Goal: Information Seeking & Learning: Find specific fact

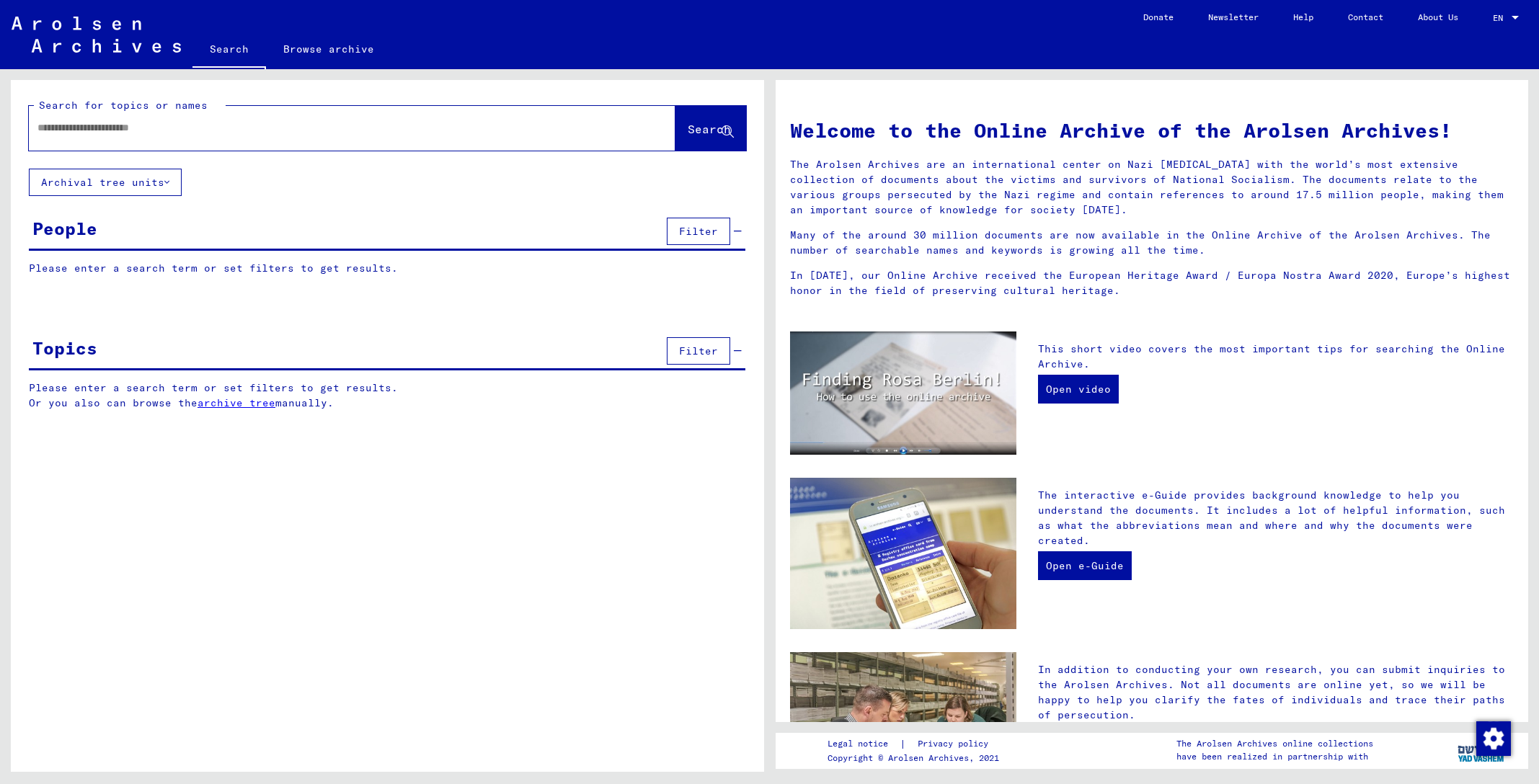
click at [208, 126] on input "text" at bounding box center [335, 127] width 595 height 15
type input "**********"
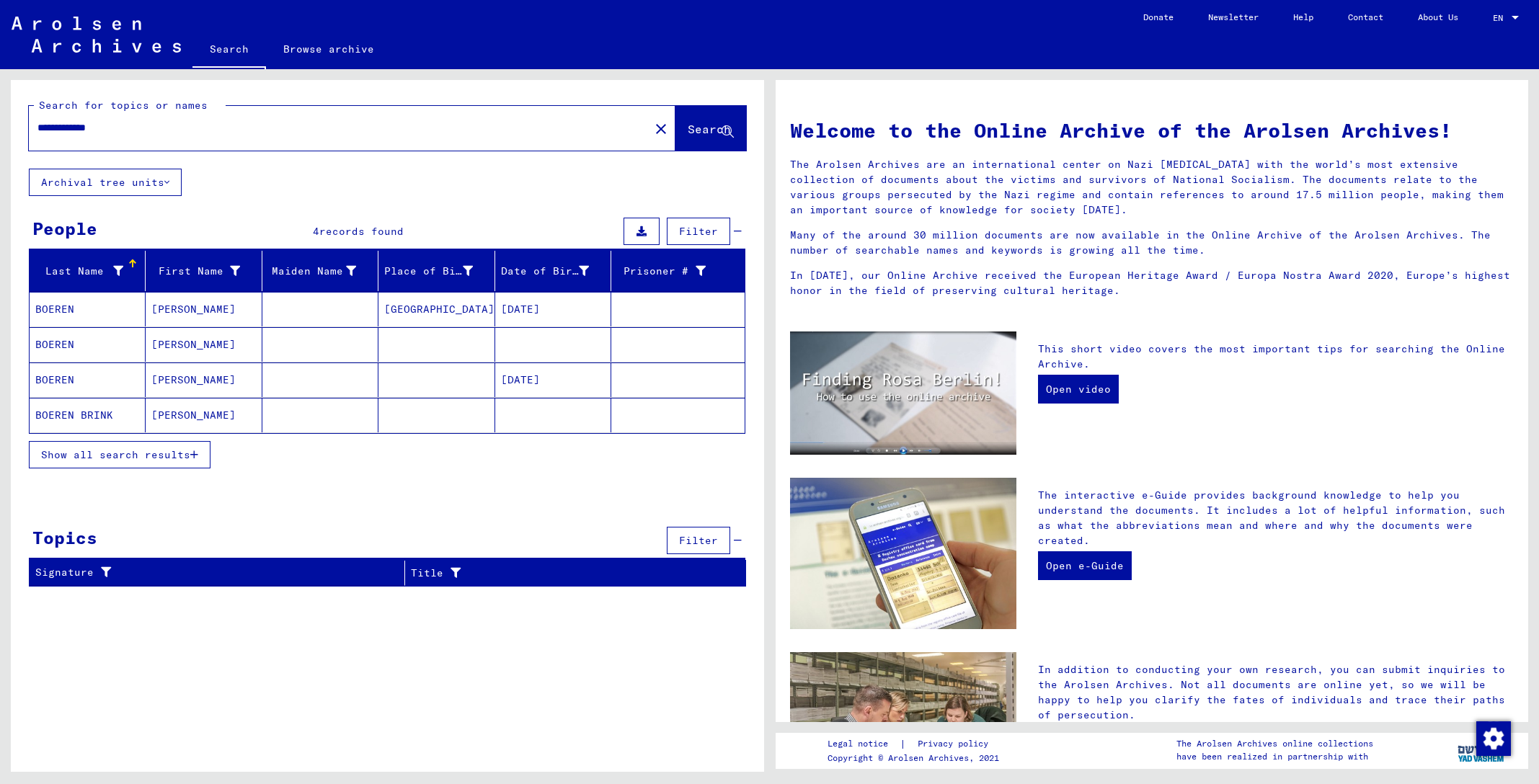
click at [62, 307] on mat-cell "BOEREN" at bounding box center [87, 309] width 116 height 35
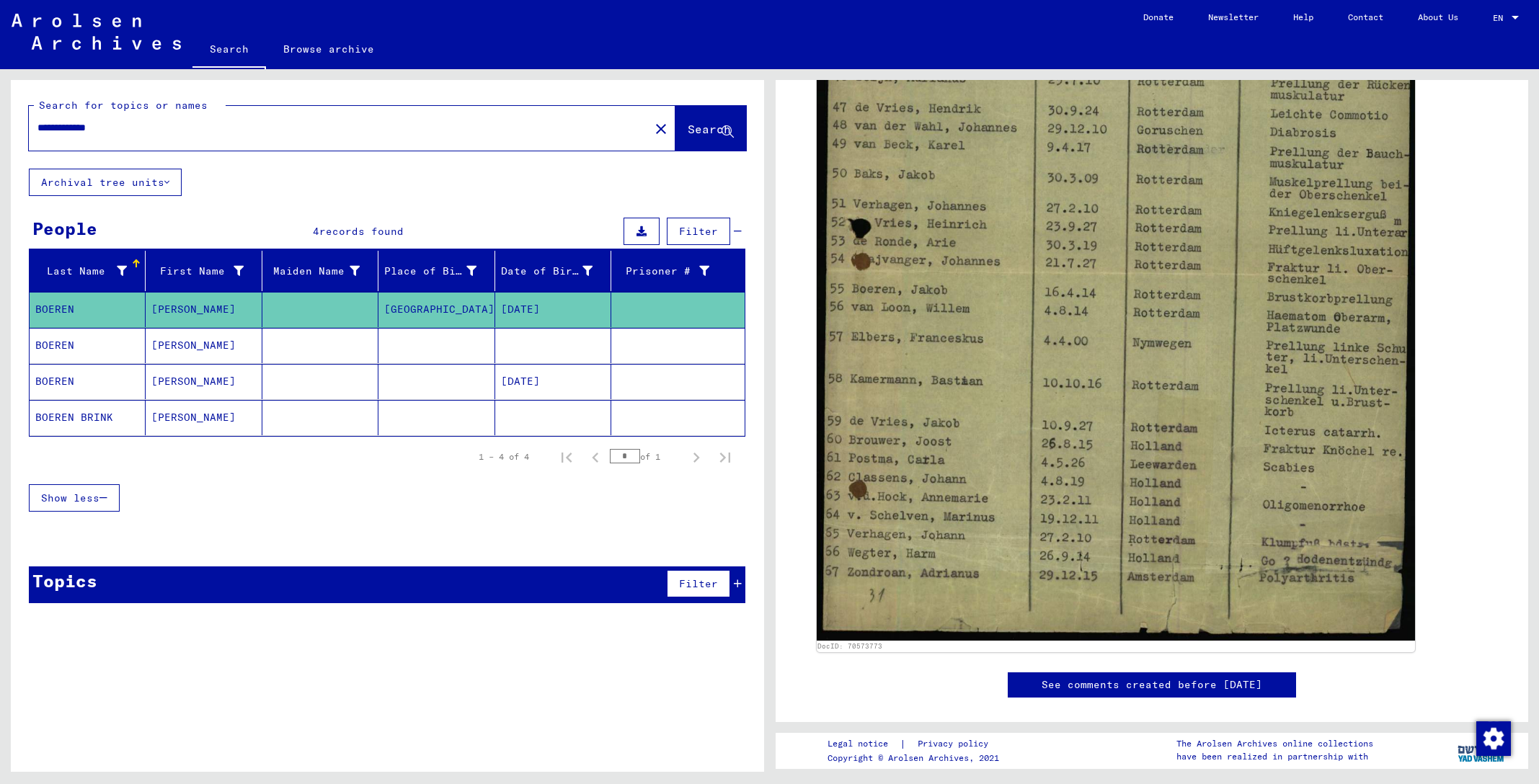
scroll to position [678, 0]
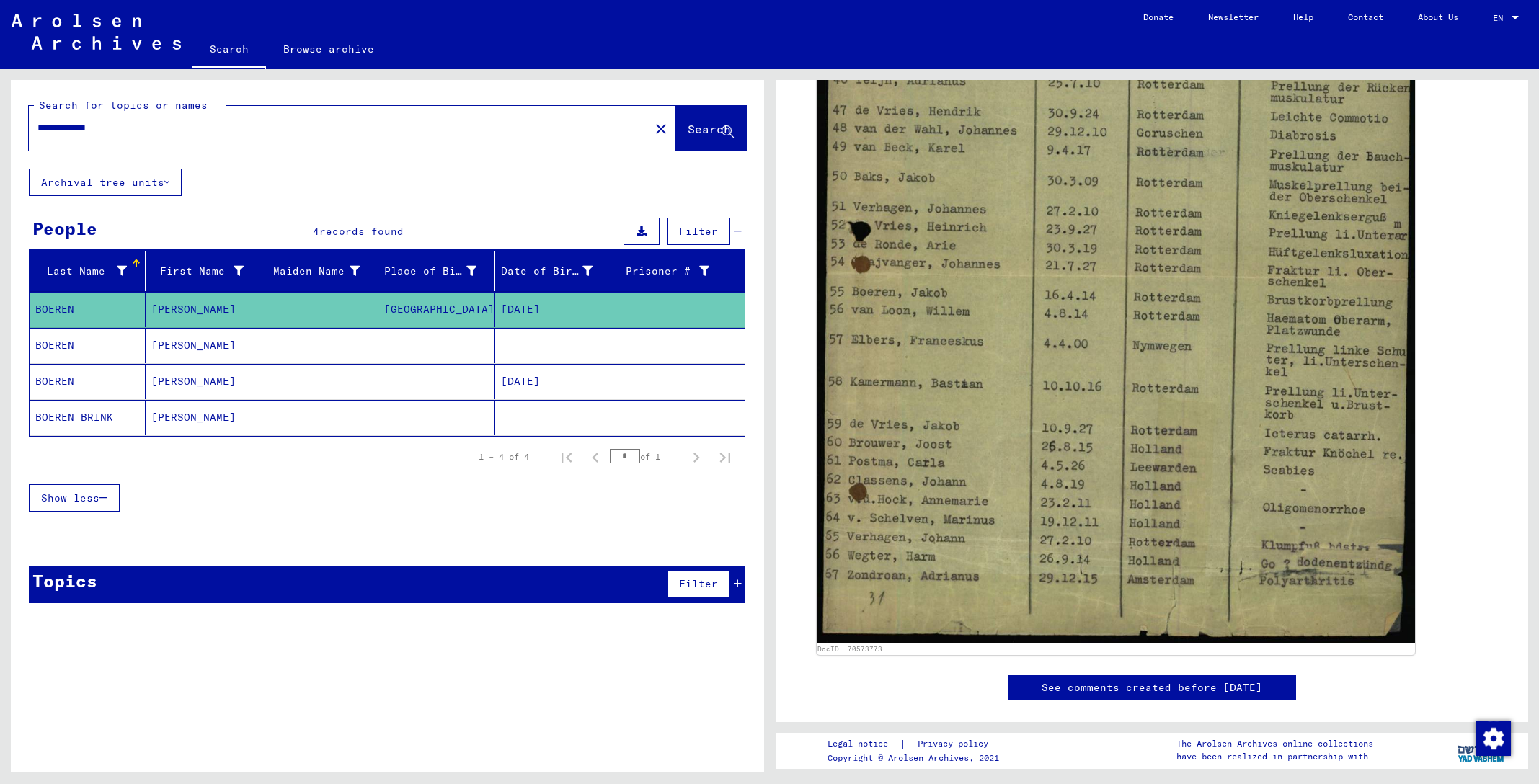
click at [64, 343] on mat-cell "BOEREN" at bounding box center [87, 345] width 116 height 35
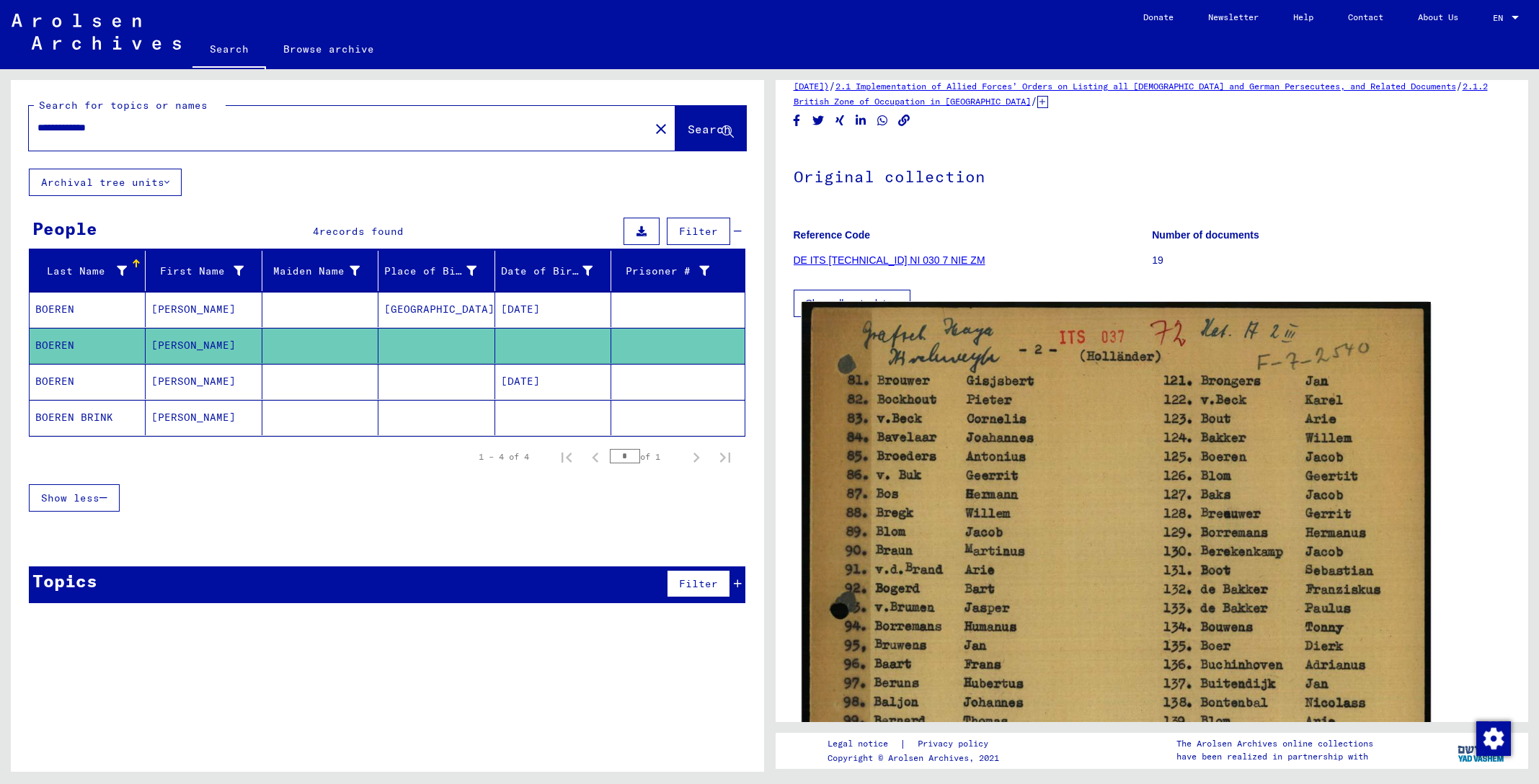
scroll to position [33, 0]
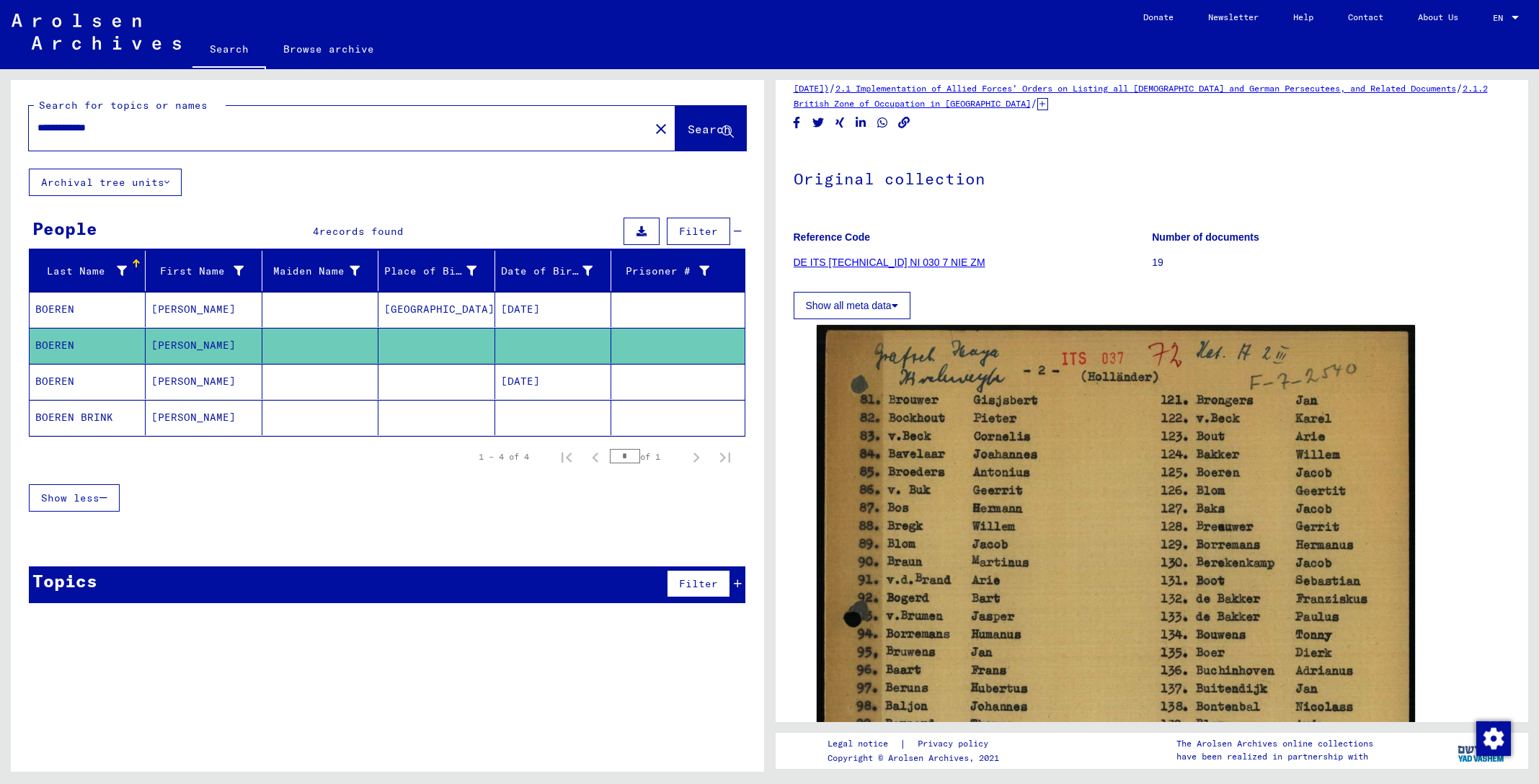
click at [862, 262] on link "DE ITS [TECHNICAL_ID] NI 030 7 NIE ZM" at bounding box center [889, 262] width 192 height 12
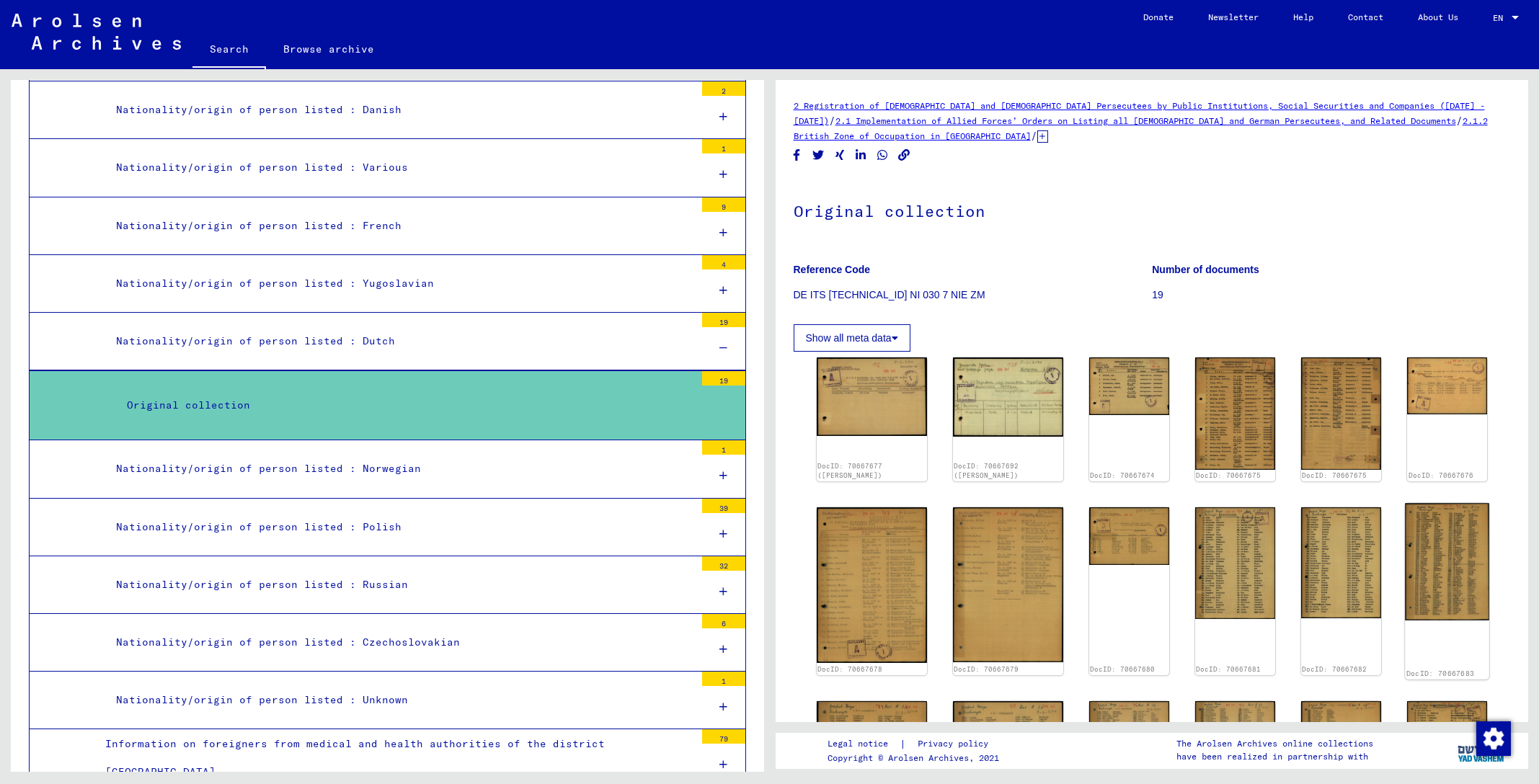
click at [1424, 590] on img at bounding box center [1448, 562] width 84 height 118
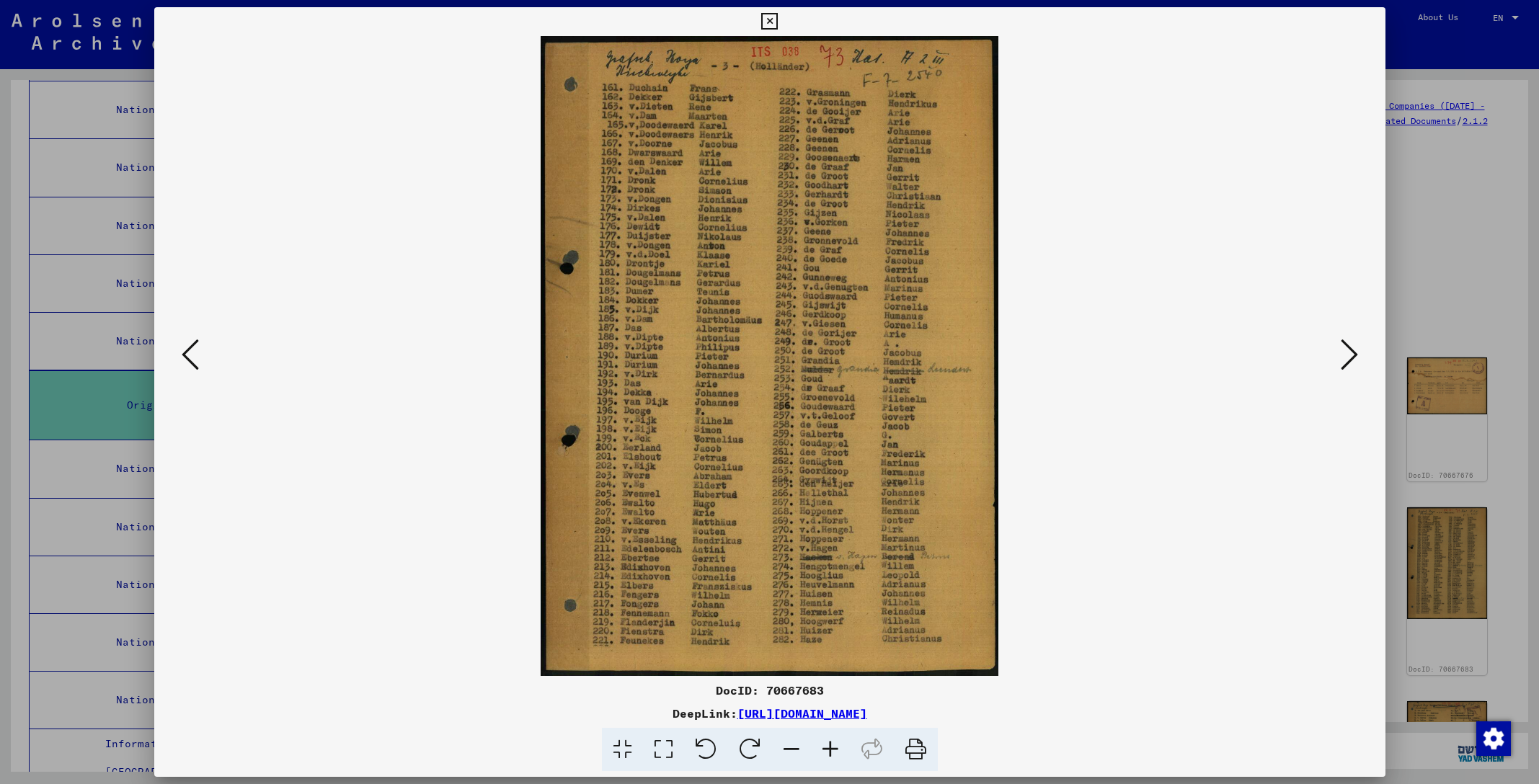
click at [190, 367] on icon at bounding box center [190, 355] width 17 height 35
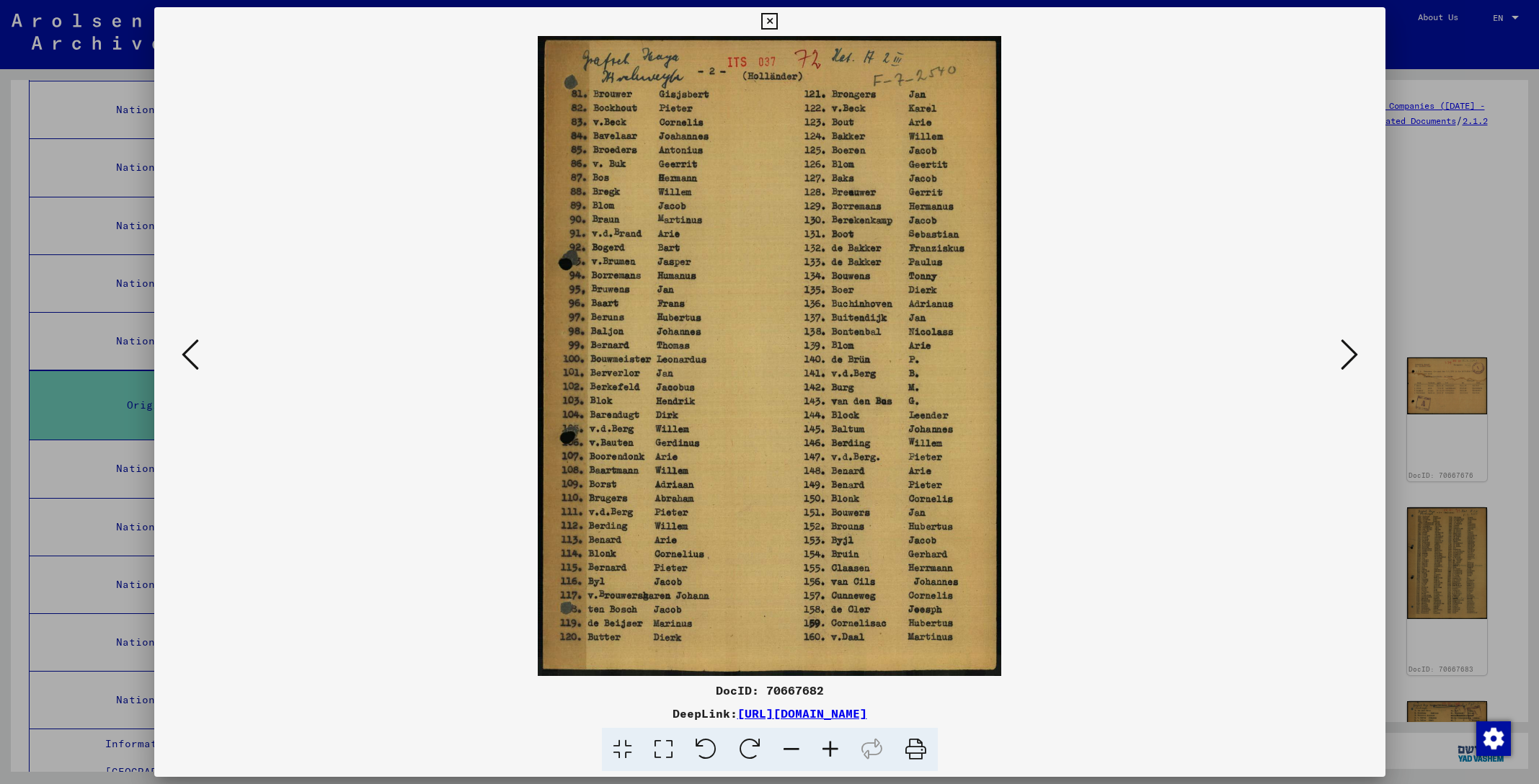
click at [196, 367] on icon at bounding box center [190, 355] width 17 height 35
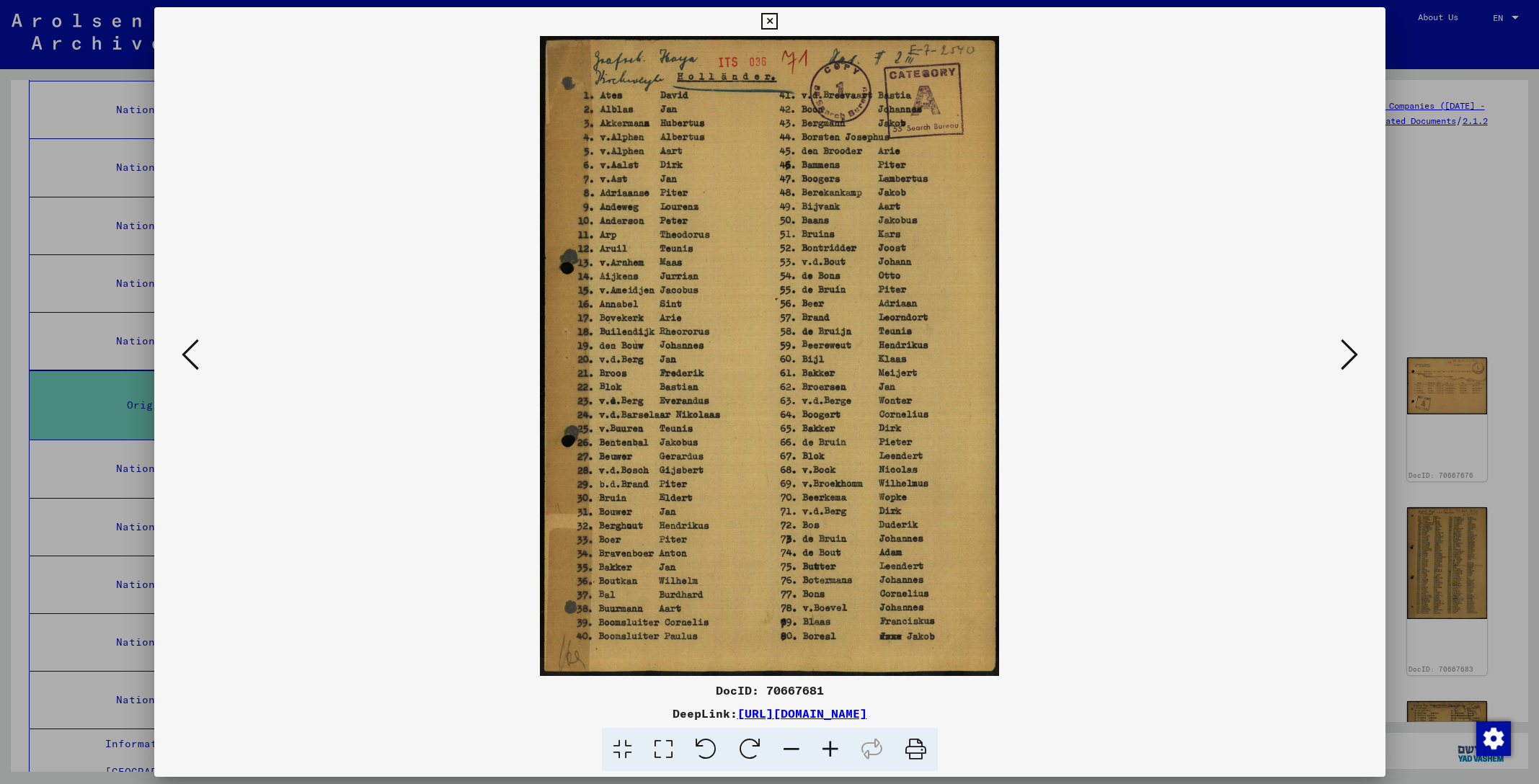
click at [196, 367] on icon at bounding box center [190, 355] width 17 height 35
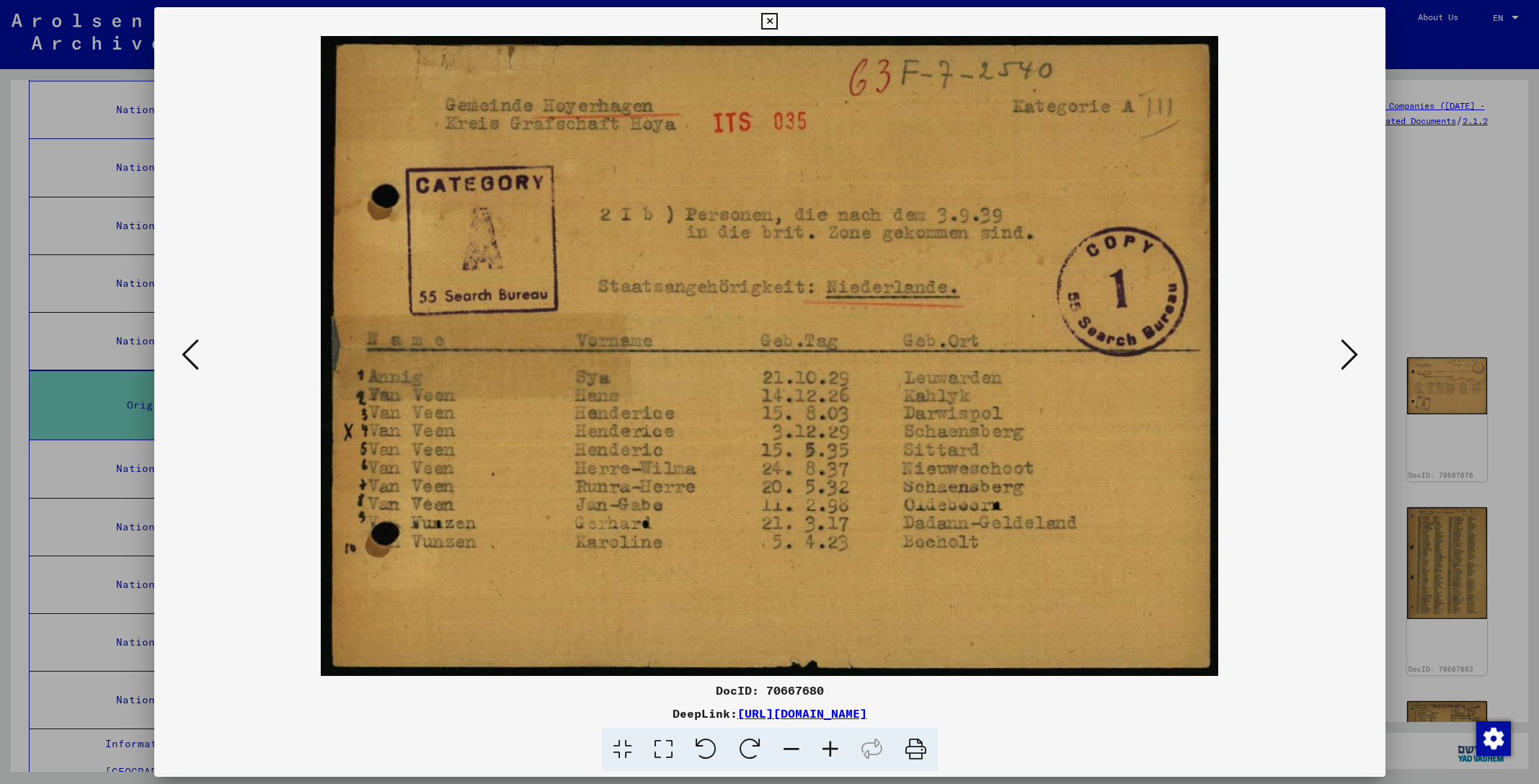
click at [1351, 359] on icon at bounding box center [1350, 355] width 17 height 35
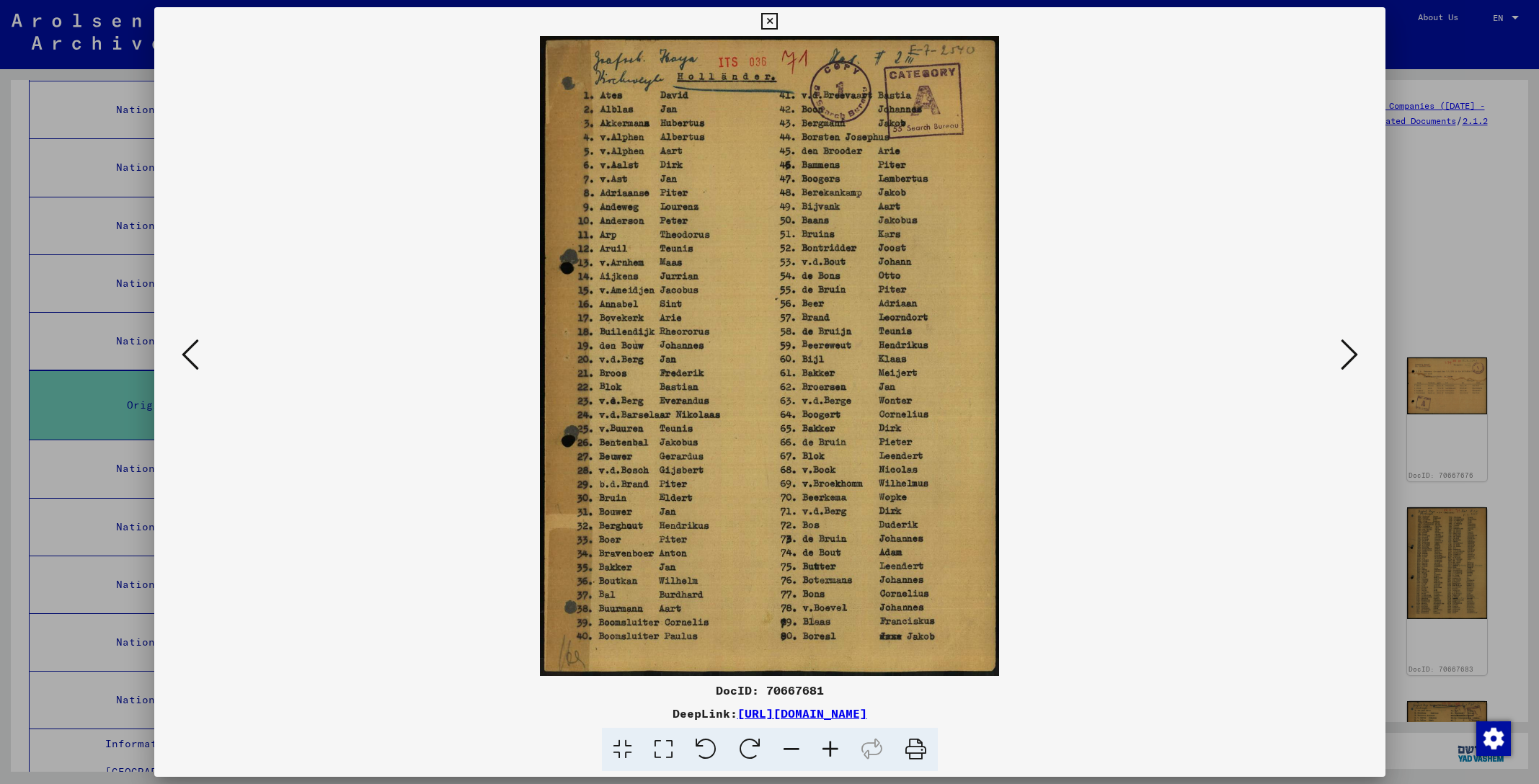
click at [1354, 355] on icon at bounding box center [1350, 355] width 17 height 35
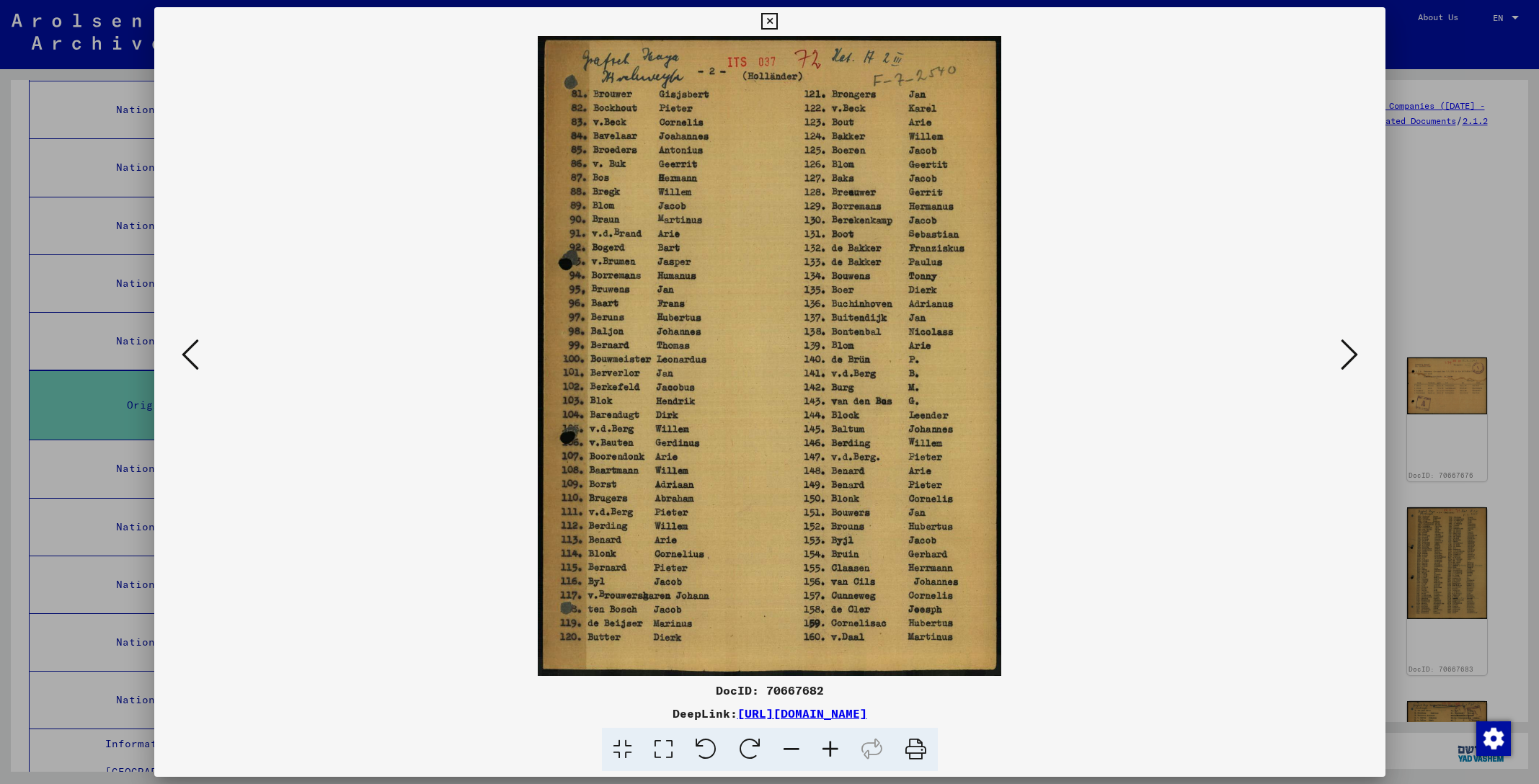
click at [778, 19] on icon at bounding box center [769, 21] width 17 height 17
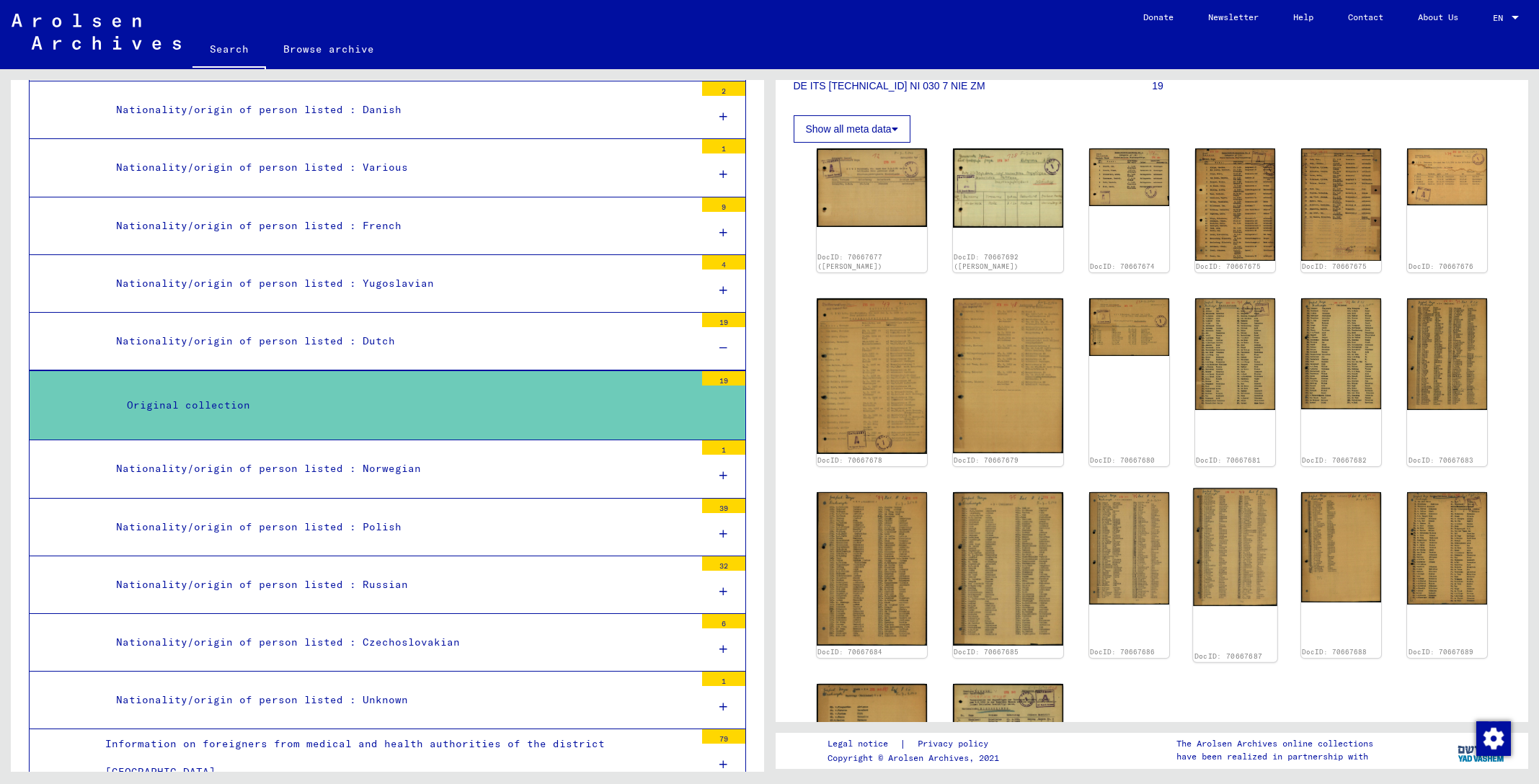
scroll to position [215, 0]
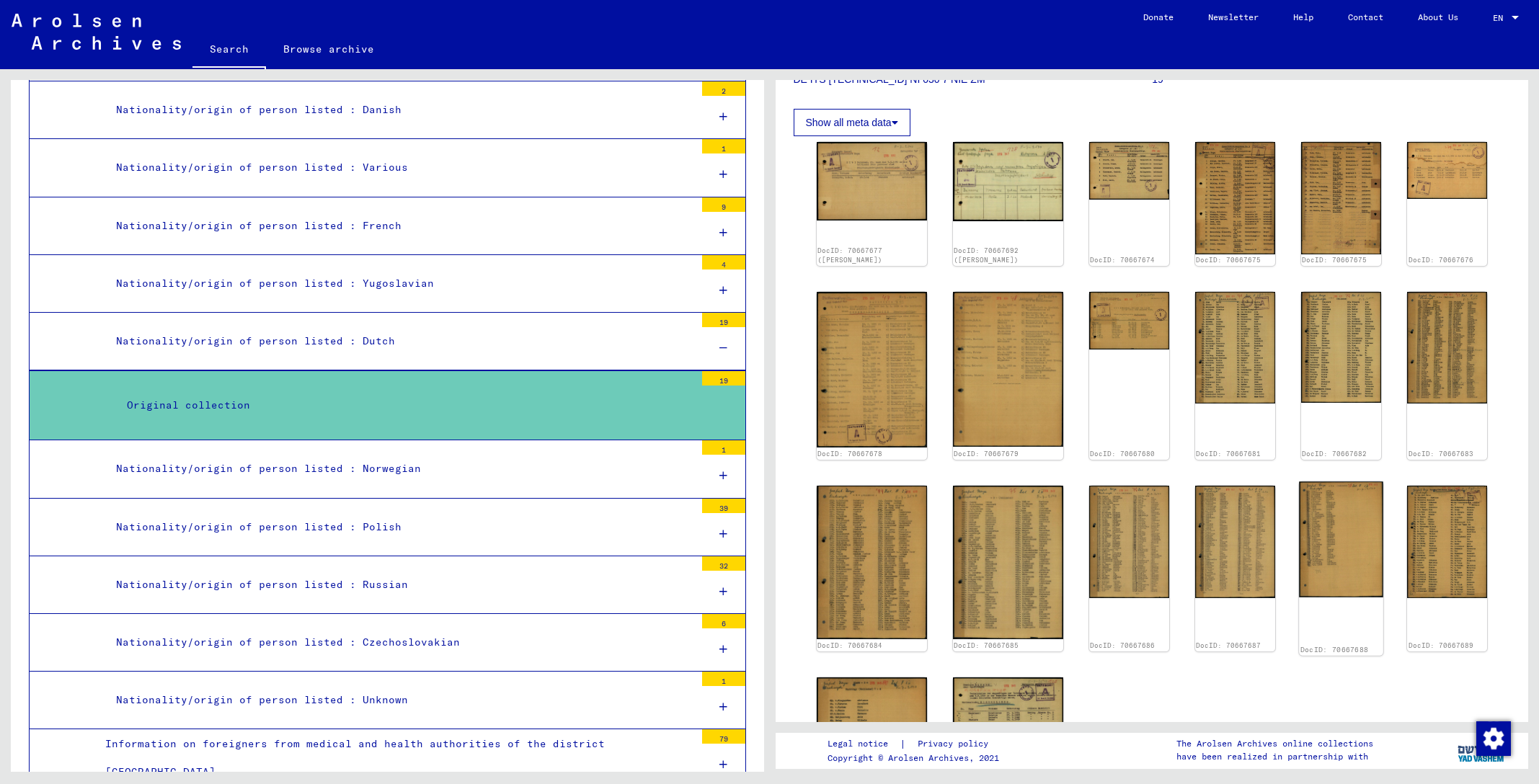
click at [1333, 557] on img at bounding box center [1342, 540] width 84 height 116
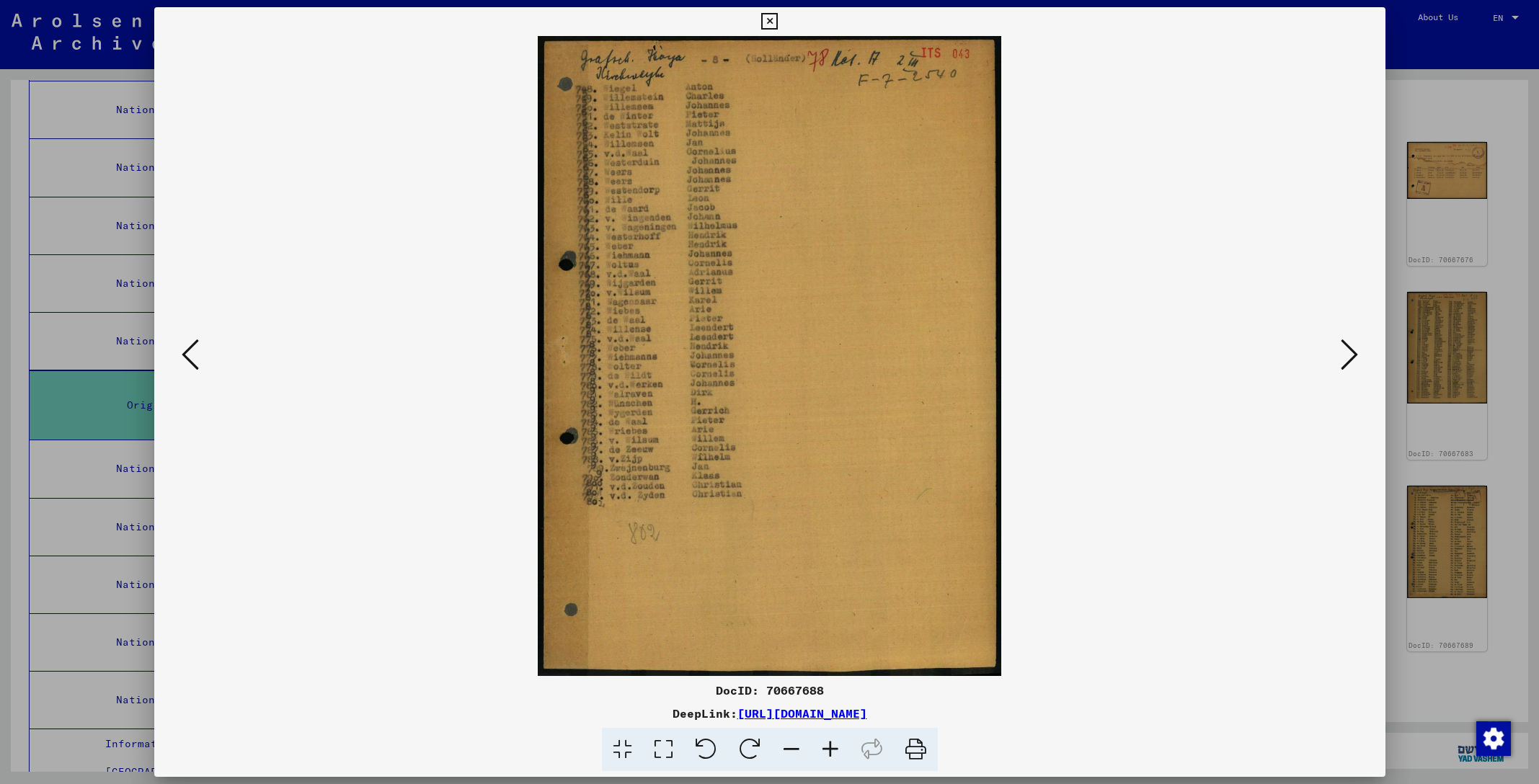
click at [1351, 358] on icon at bounding box center [1350, 355] width 17 height 35
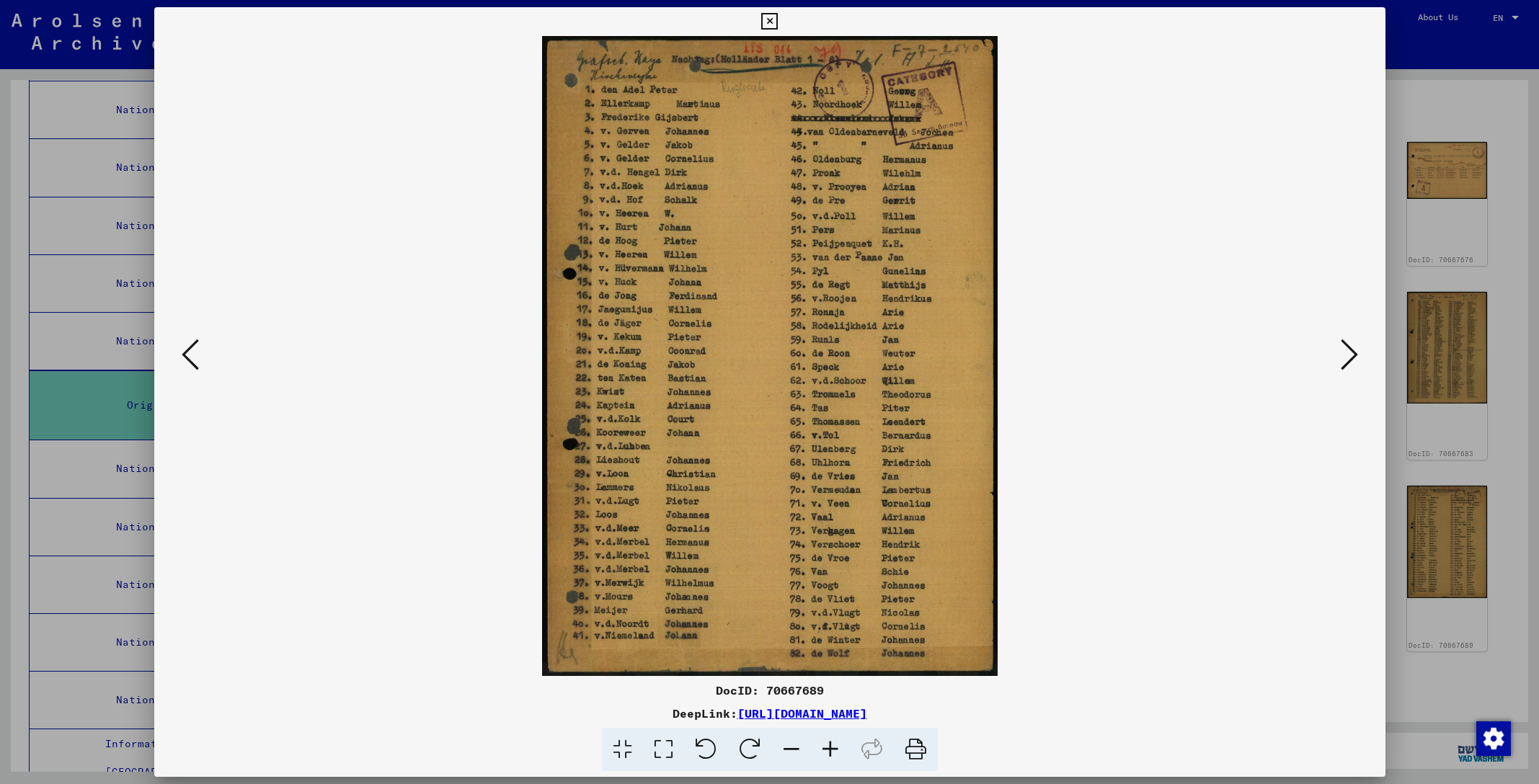
click at [1351, 358] on icon at bounding box center [1350, 355] width 17 height 35
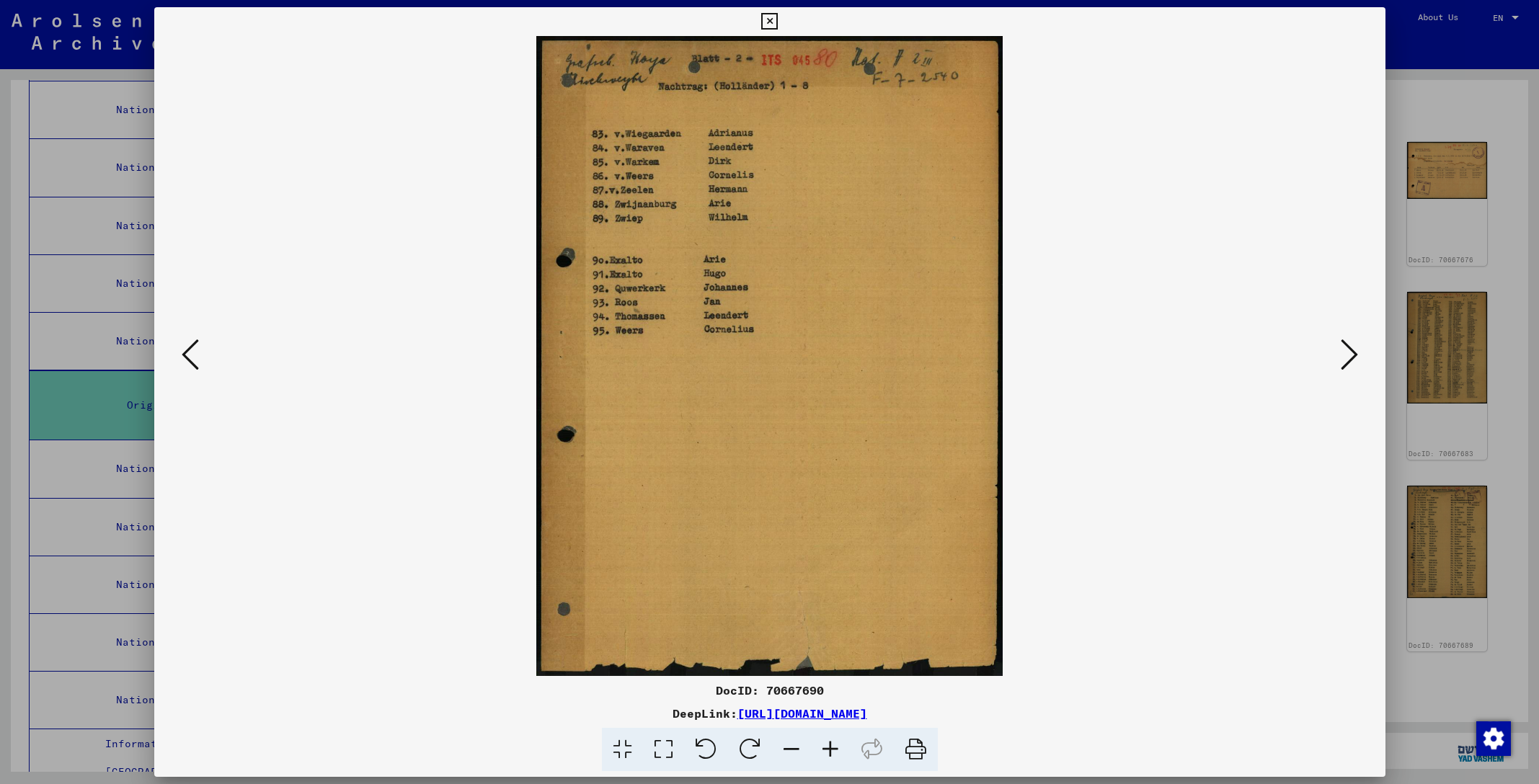
click at [1351, 358] on icon at bounding box center [1350, 355] width 17 height 35
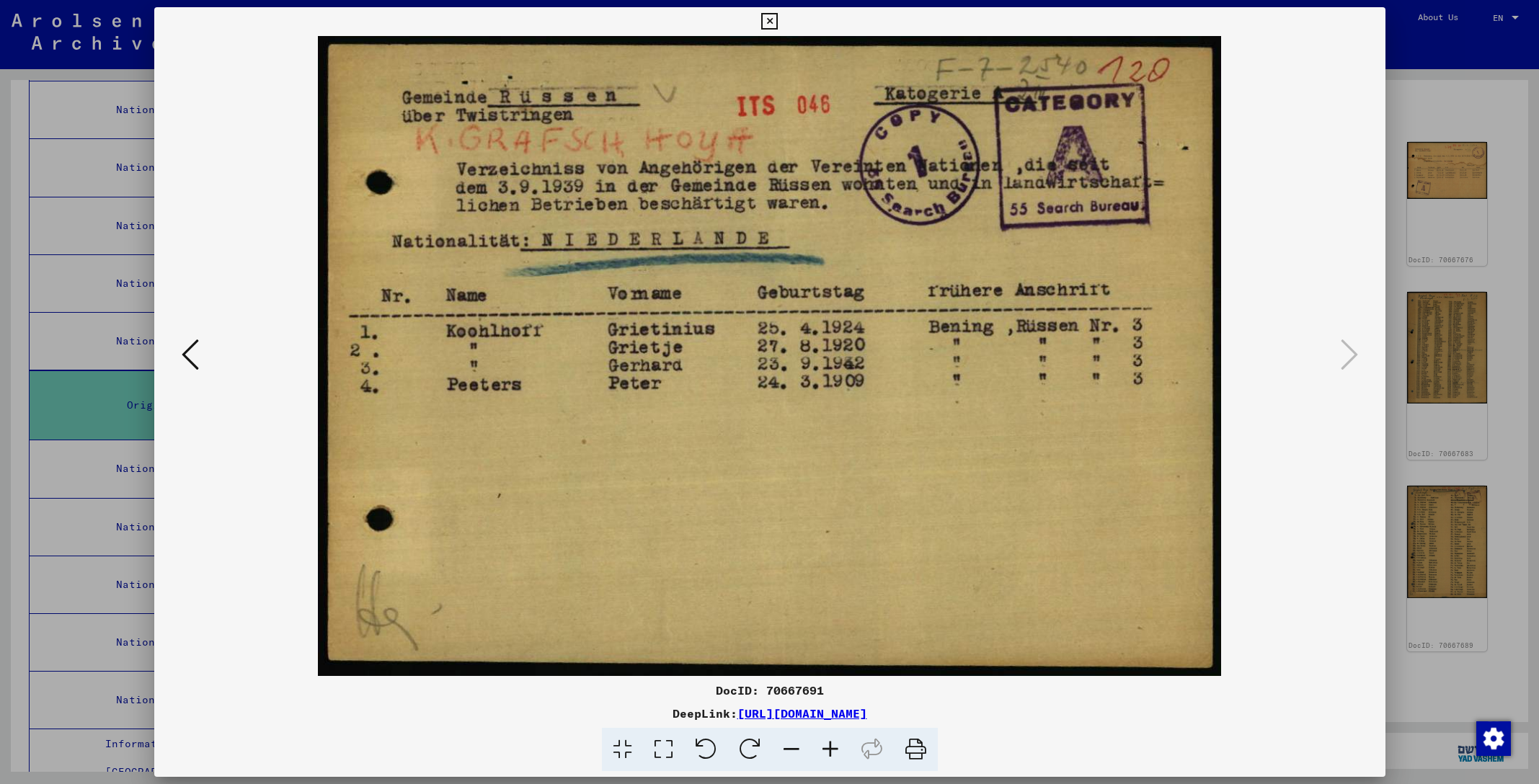
click at [778, 21] on icon at bounding box center [769, 21] width 17 height 17
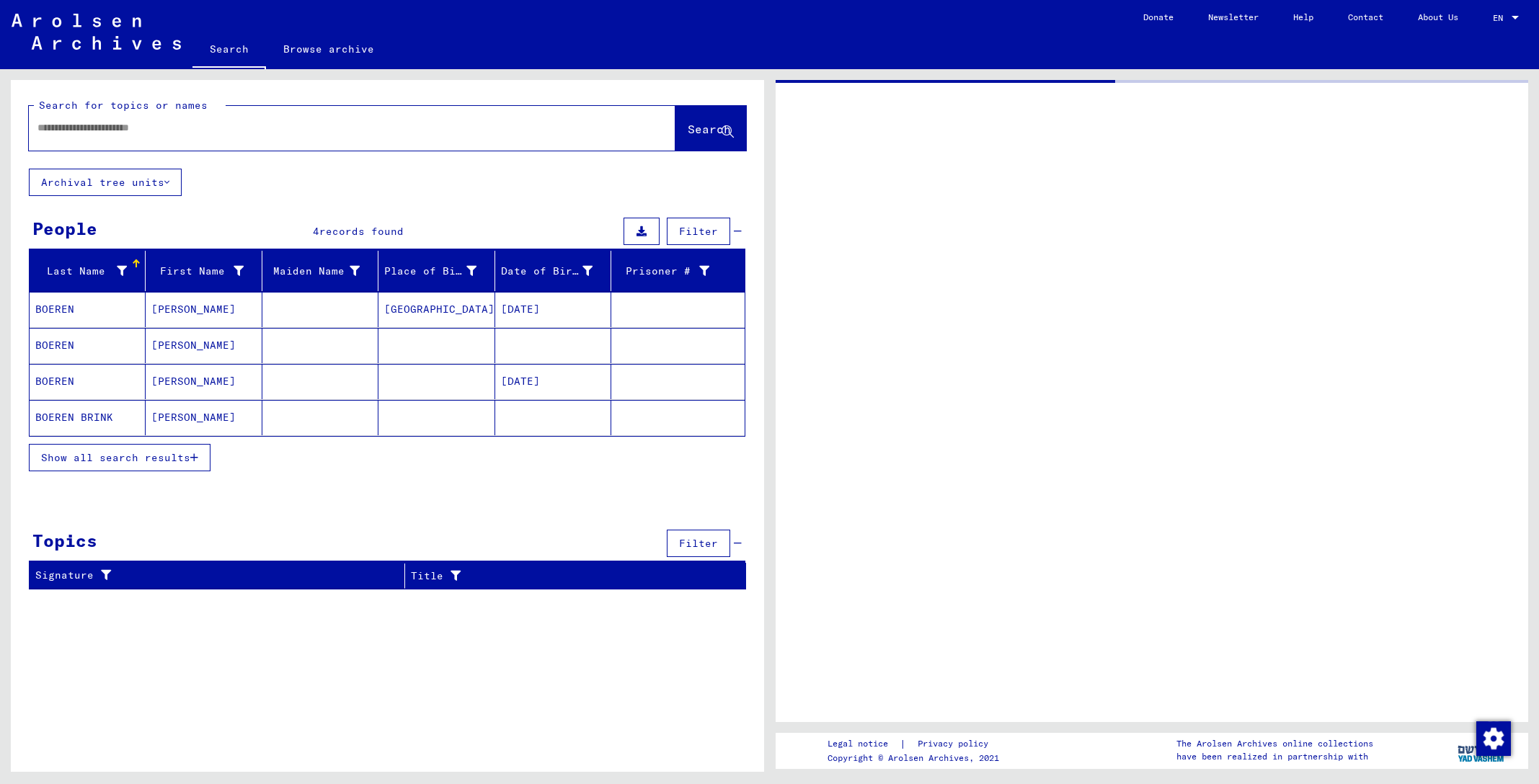
type input "********"
